Goal: Task Accomplishment & Management: Use online tool/utility

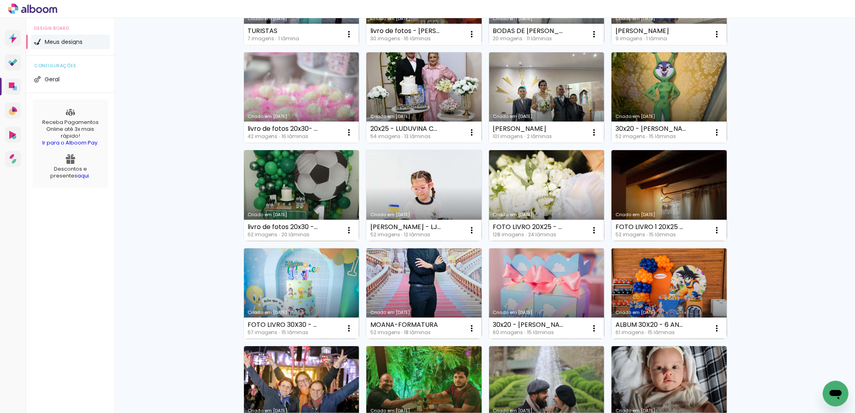
scroll to position [298, 0]
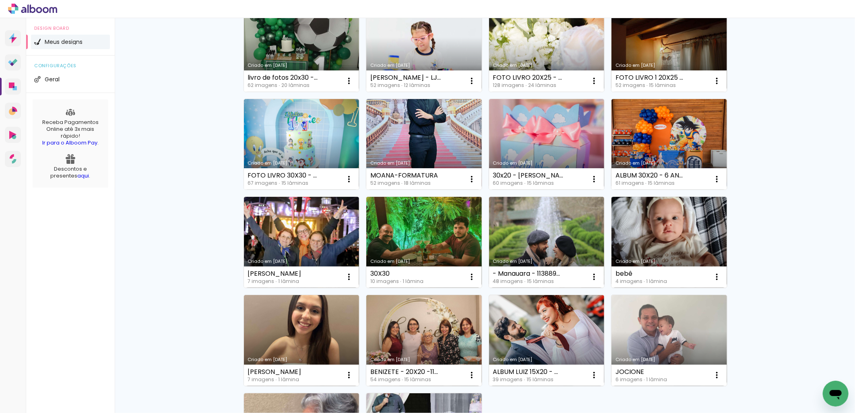
drag, startPoint x: 426, startPoint y: 331, endPoint x: 427, endPoint y: 342, distance: 10.9
click at [426, 331] on link "Criado em [DATE]" at bounding box center [424, 340] width 116 height 91
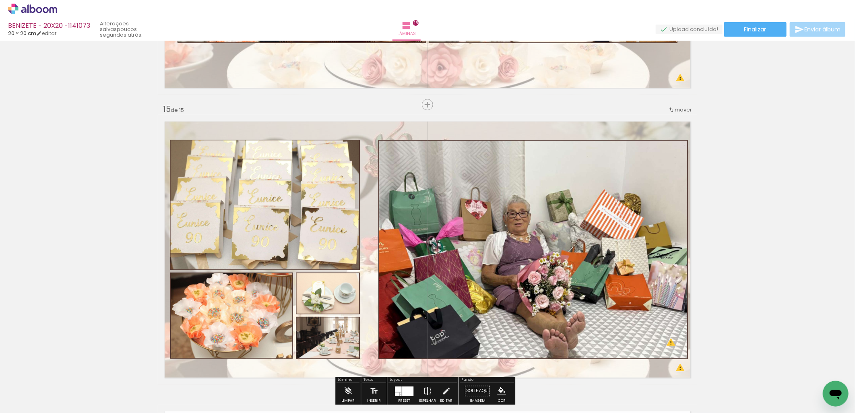
scroll to position [4040, 0]
